Goal: Find specific page/section: Find specific page/section

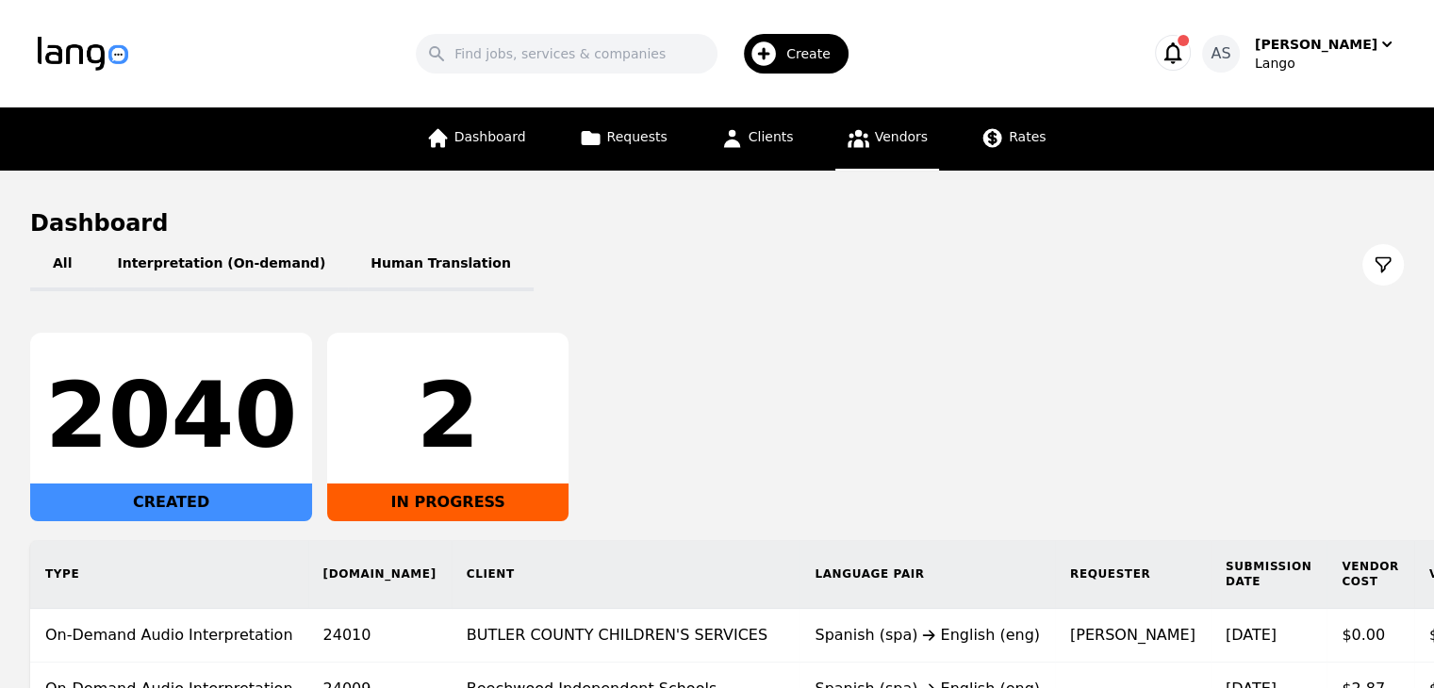
click at [888, 140] on span "Vendors" at bounding box center [901, 136] width 53 height 15
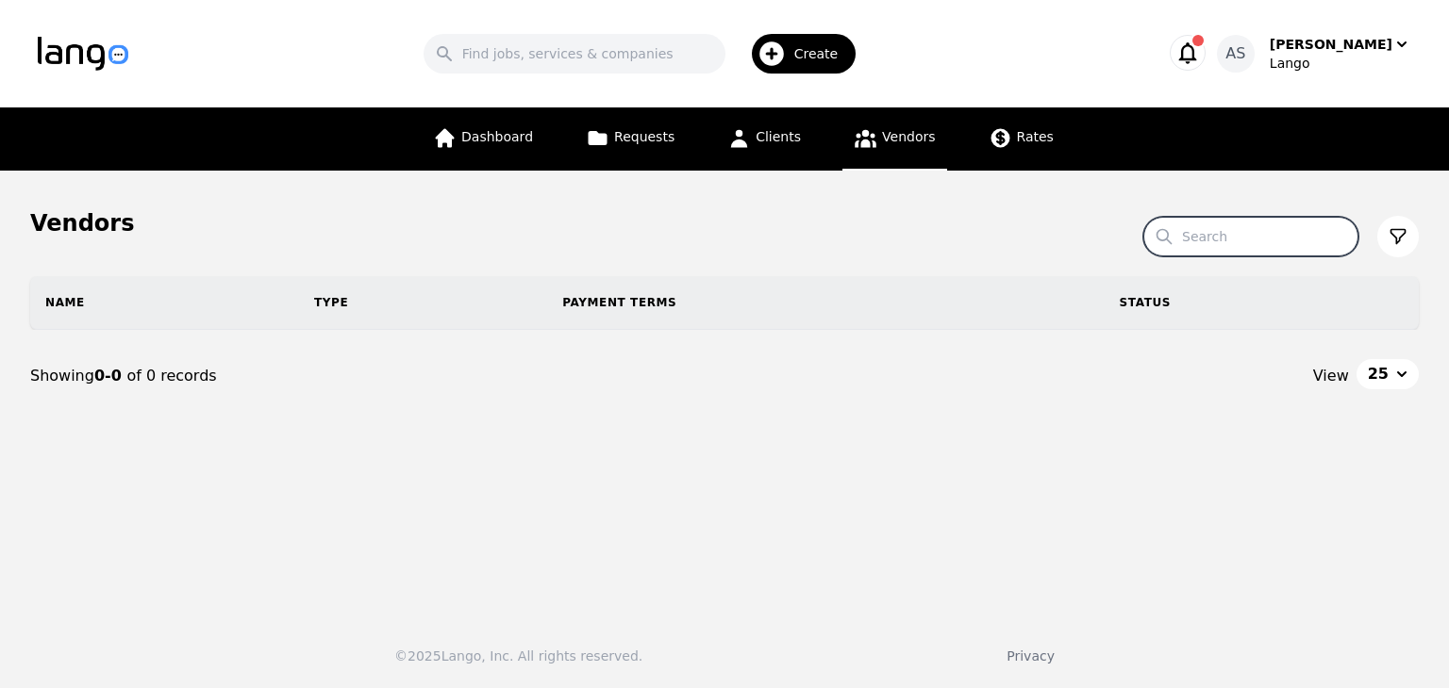
click at [1234, 240] on input "Search" at bounding box center [1250, 237] width 215 height 40
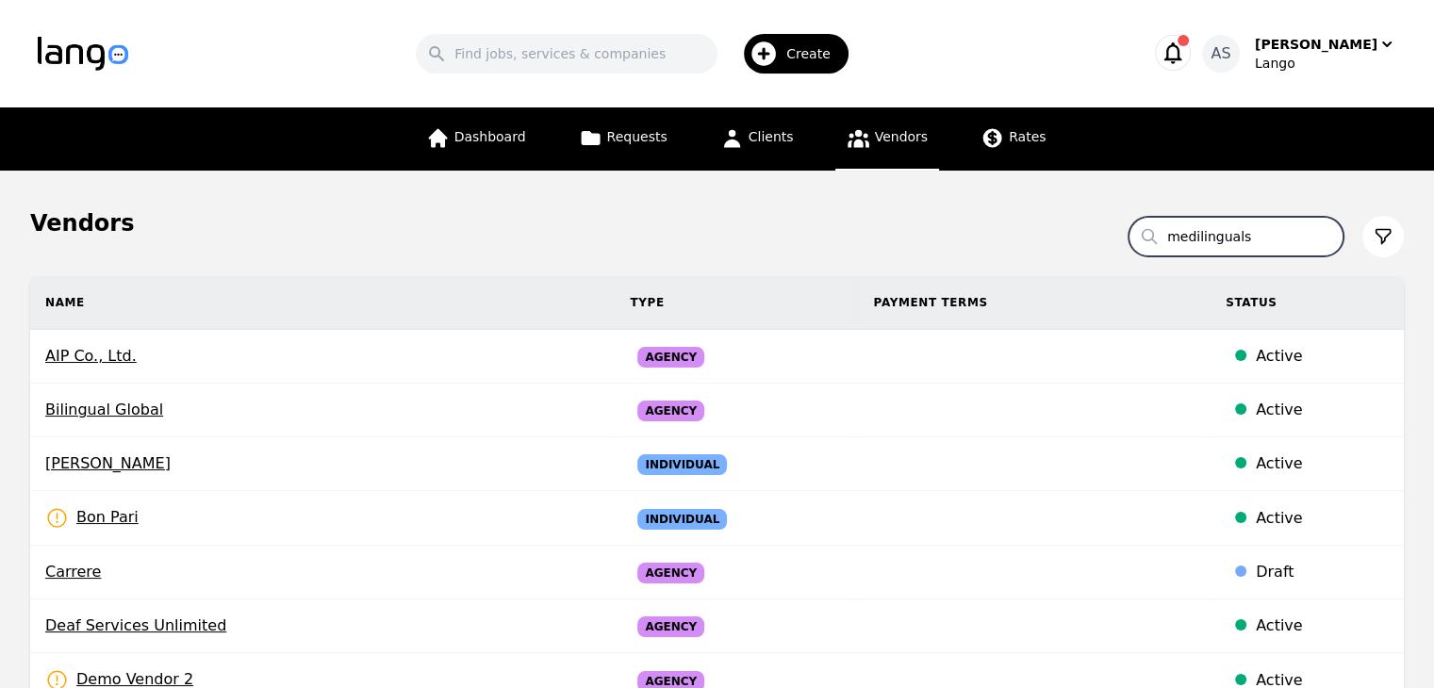
type input "medilinguals"
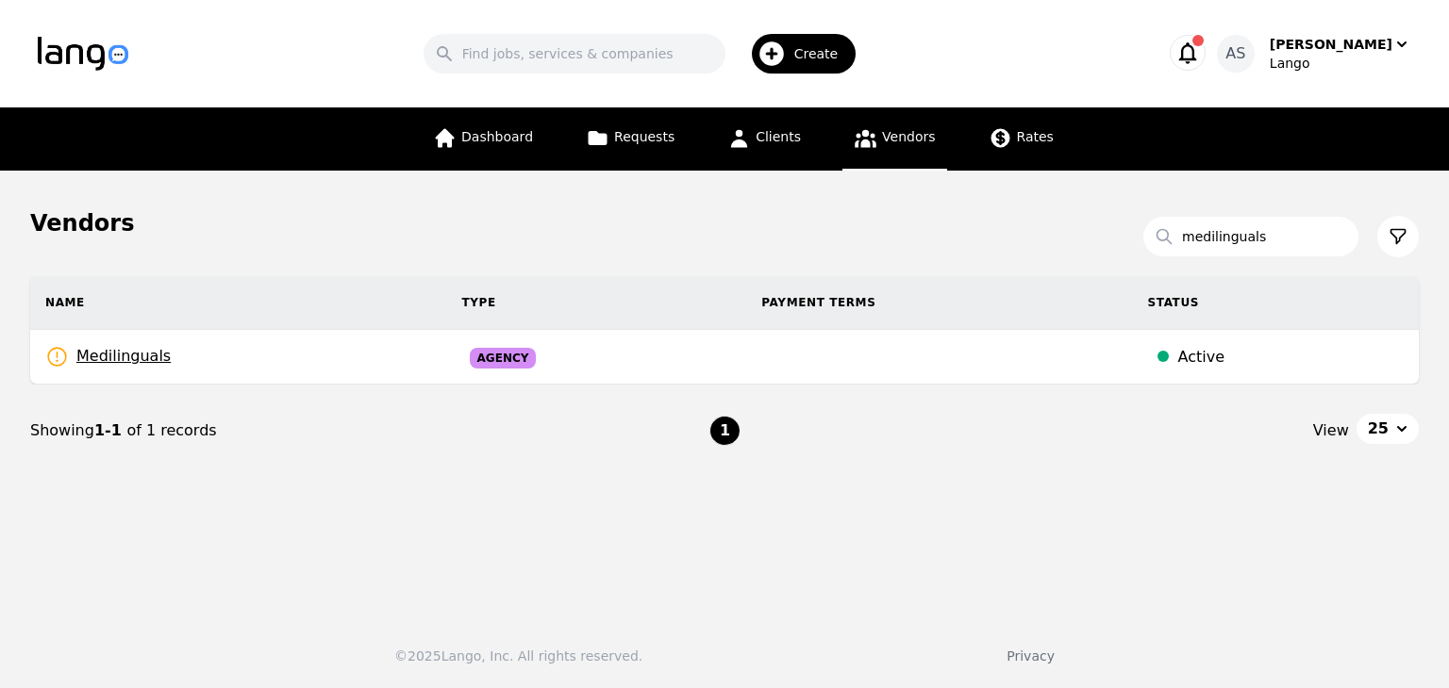
click at [537, 198] on main "Vendors Search medilinguals Name Type Payment Terms Status Medilinguals Rates N…" at bounding box center [724, 386] width 1449 height 431
click at [1017, 136] on span "Rates" at bounding box center [1035, 136] width 37 height 15
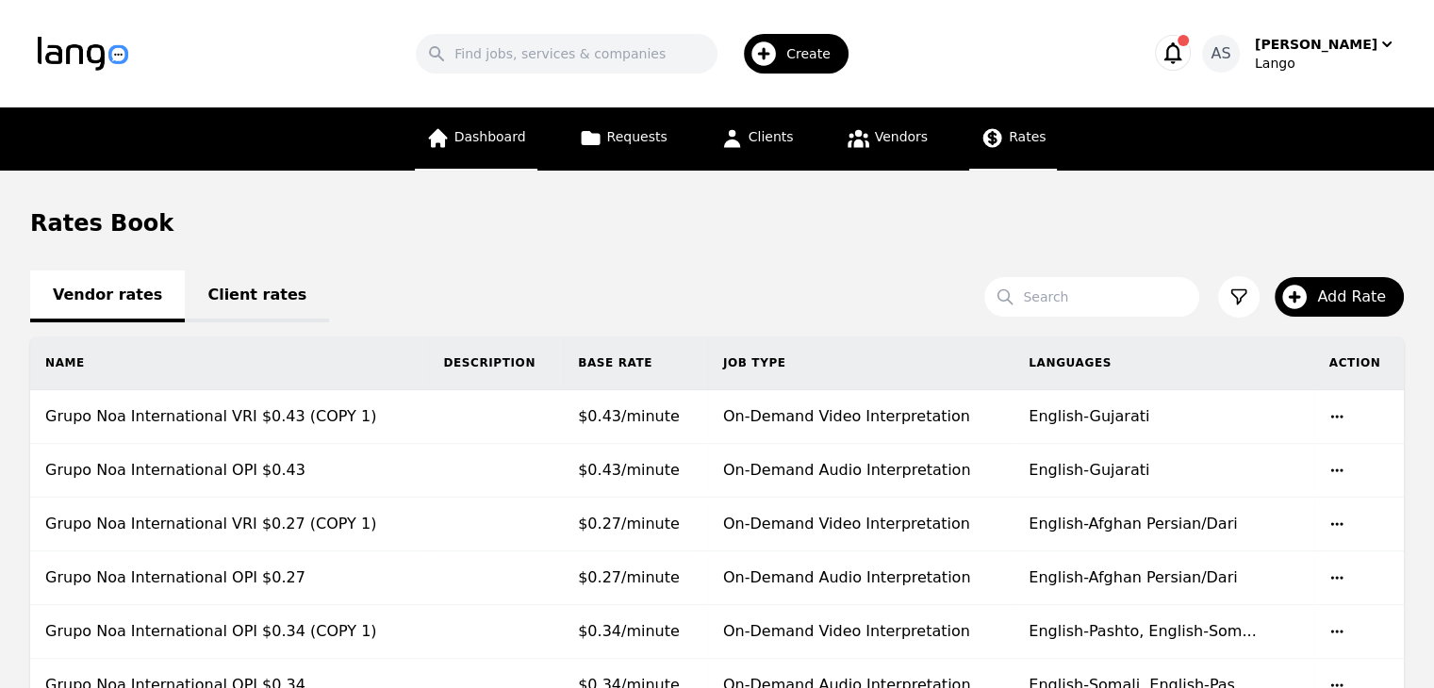
click at [496, 156] on link "Dashboard" at bounding box center [476, 139] width 123 height 63
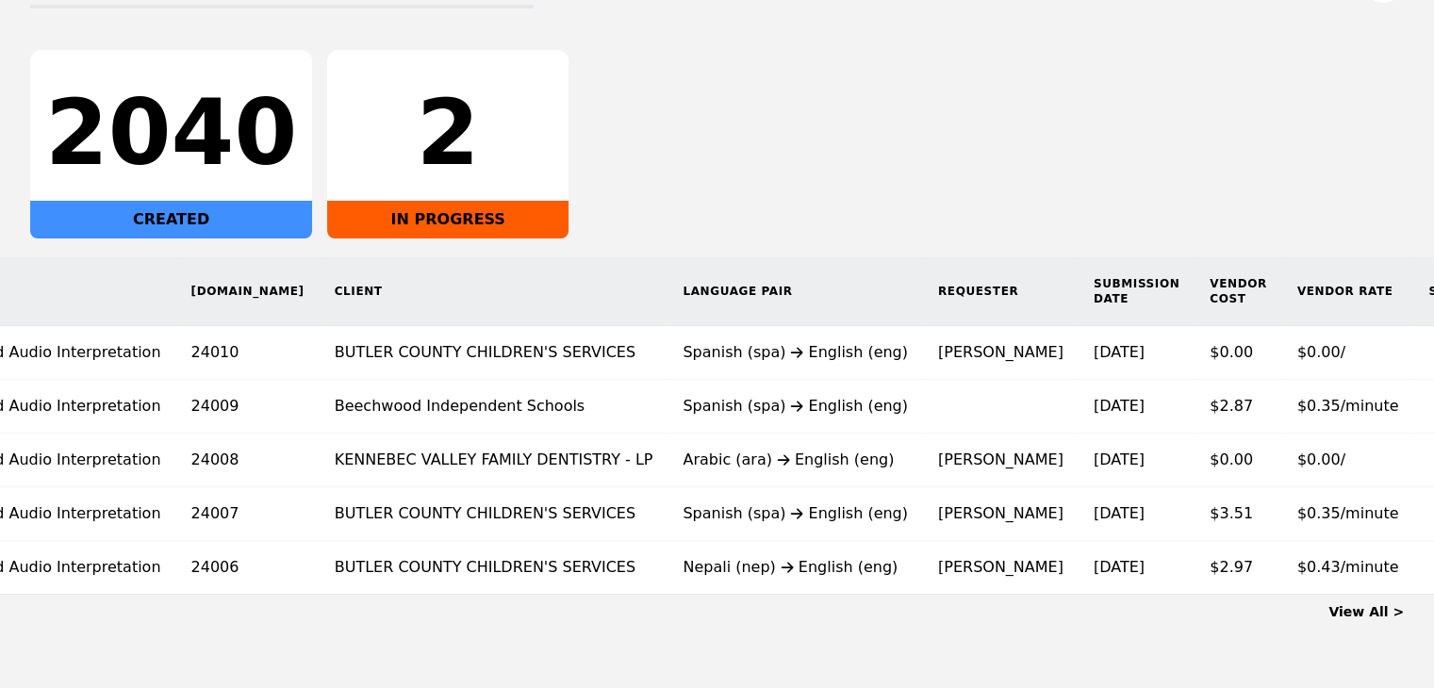
scroll to position [0, 136]
